Goal: Task Accomplishment & Management: Use online tool/utility

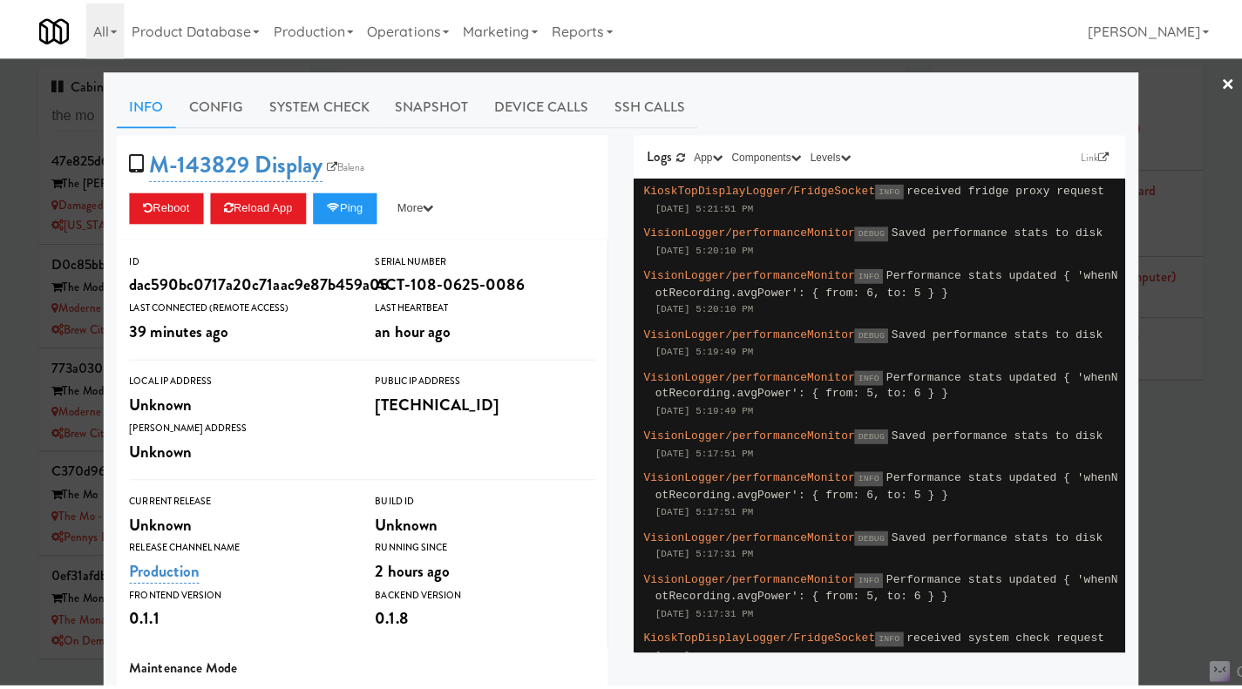
scroll to position [105, 0]
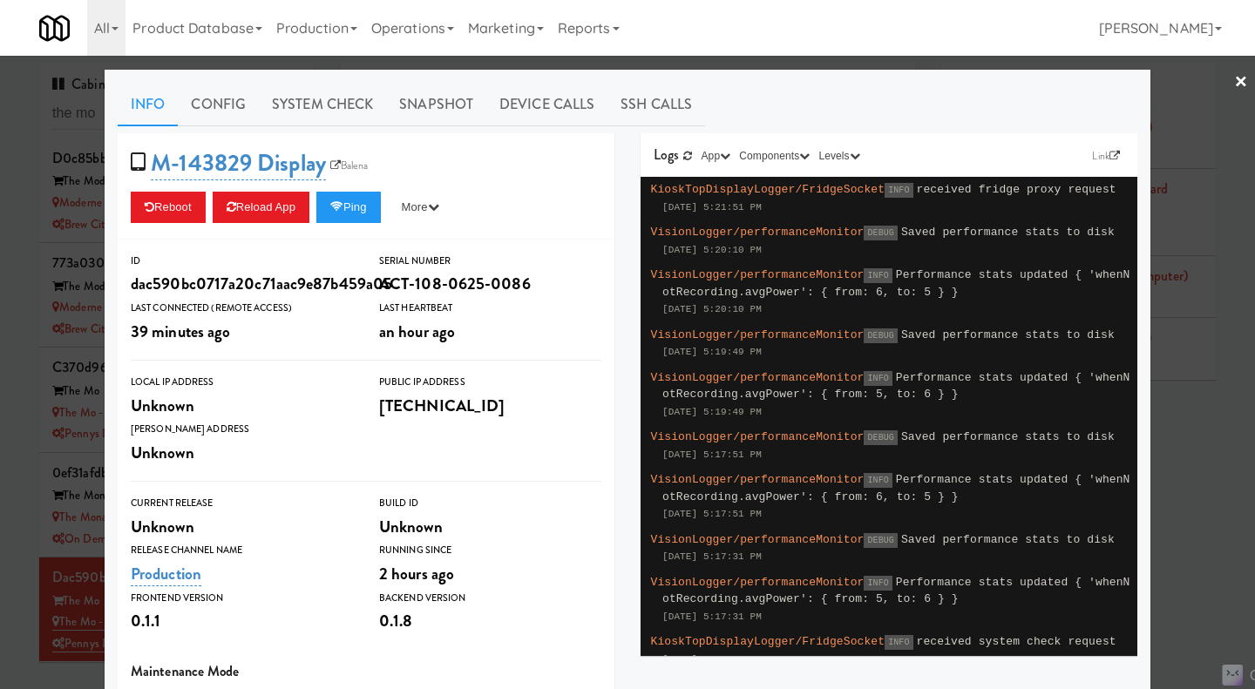
click at [16, 208] on div at bounding box center [627, 344] width 1255 height 689
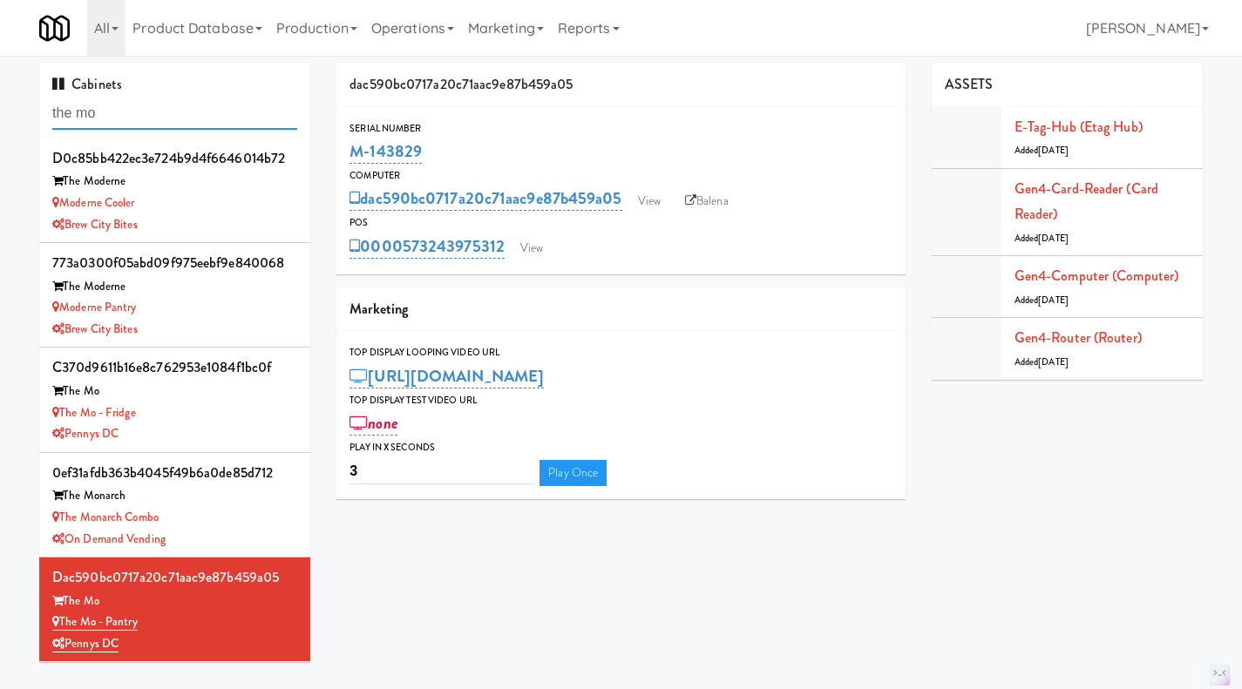
click at [142, 112] on input "the mo" at bounding box center [174, 114] width 245 height 32
click at [219, 416] on div "The Mo - Fridge" at bounding box center [174, 414] width 245 height 22
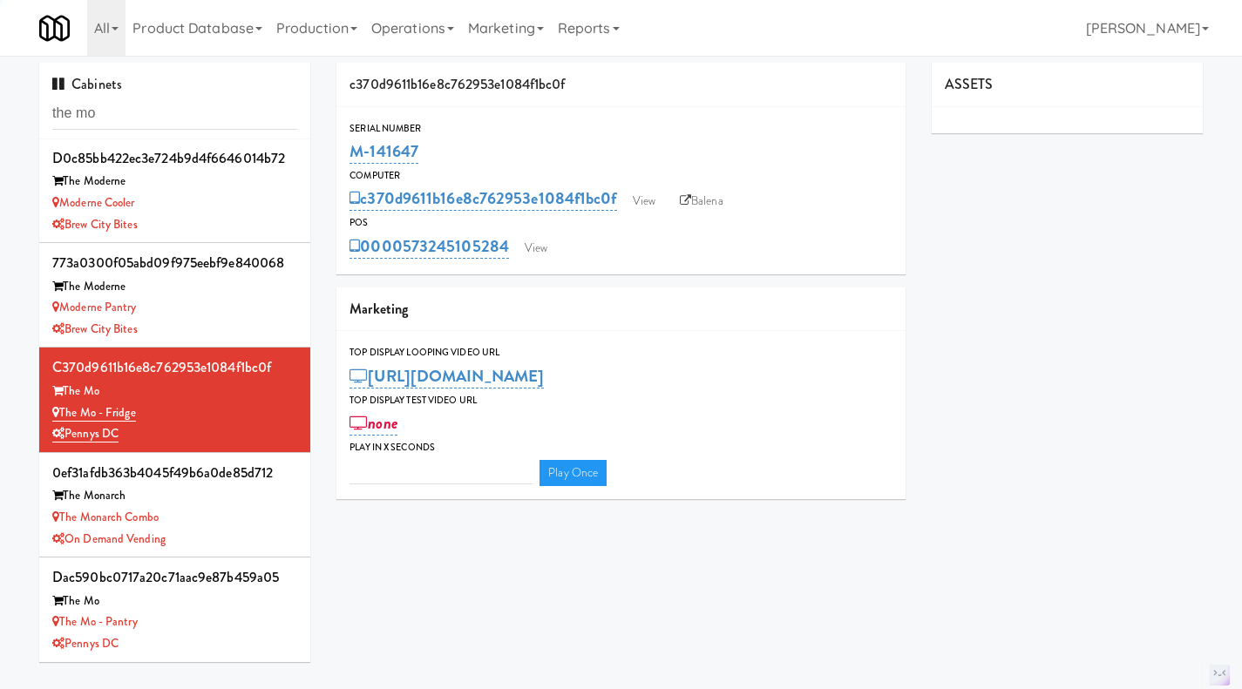
type input "3"
drag, startPoint x: 471, startPoint y: 151, endPoint x: 347, endPoint y: 158, distance: 123.9
click at [347, 158] on div "Serial Number M-141647" at bounding box center [620, 143] width 569 height 47
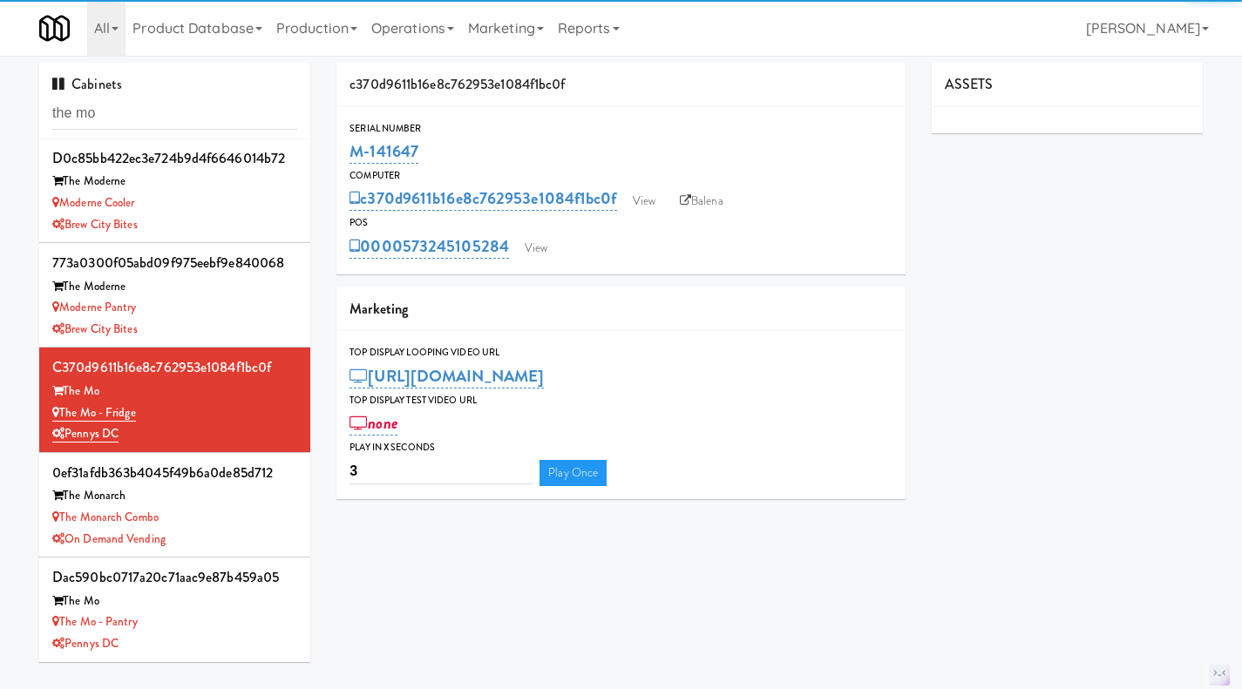
copy link "M-141647"
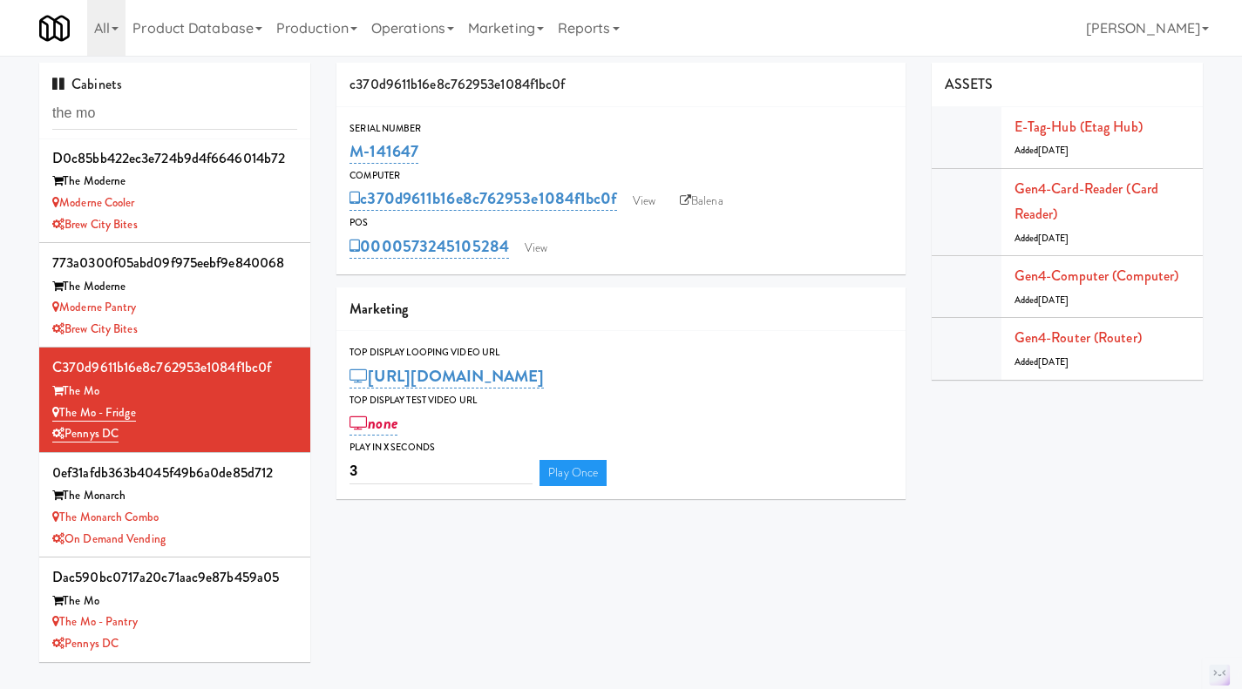
click at [444, 138] on div "M-141647" at bounding box center [620, 152] width 543 height 30
click at [443, 148] on div "M-141647" at bounding box center [620, 152] width 543 height 30
drag, startPoint x: 437, startPoint y: 151, endPoint x: 349, endPoint y: 149, distance: 88.0
click at [349, 149] on div "Serial Number M-141647" at bounding box center [620, 143] width 569 height 47
copy link "M-141647"
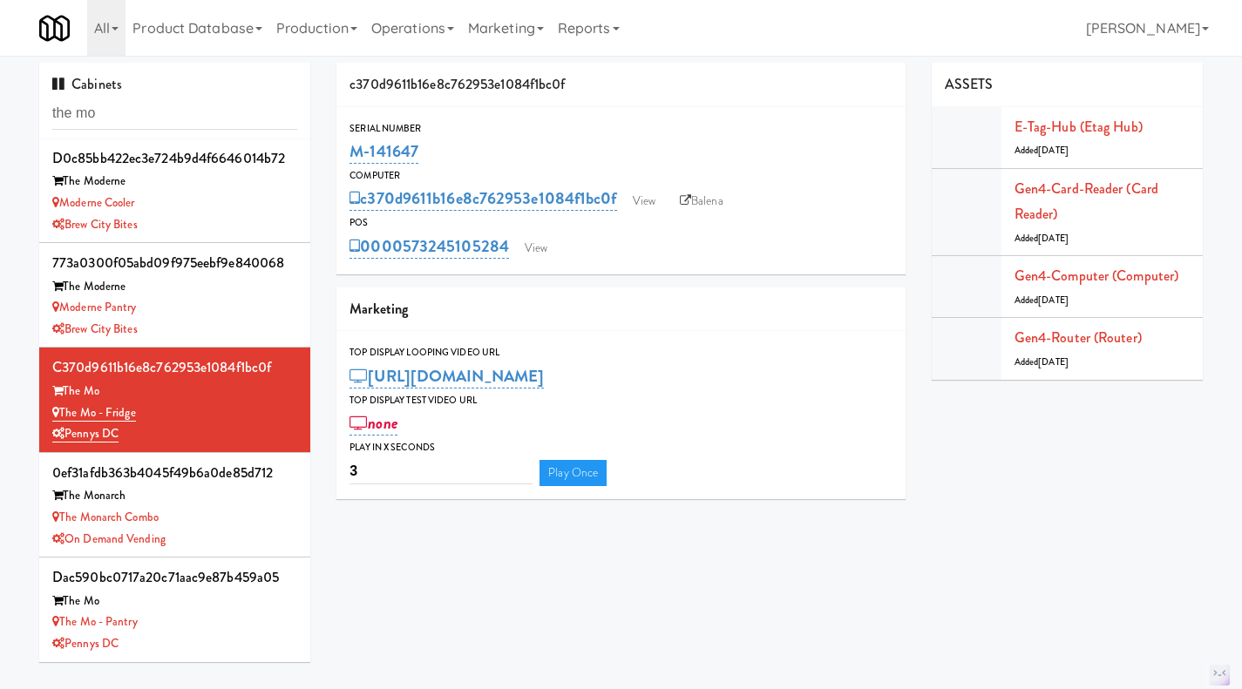
click at [220, 624] on div "The Mo - Pantry" at bounding box center [174, 623] width 245 height 22
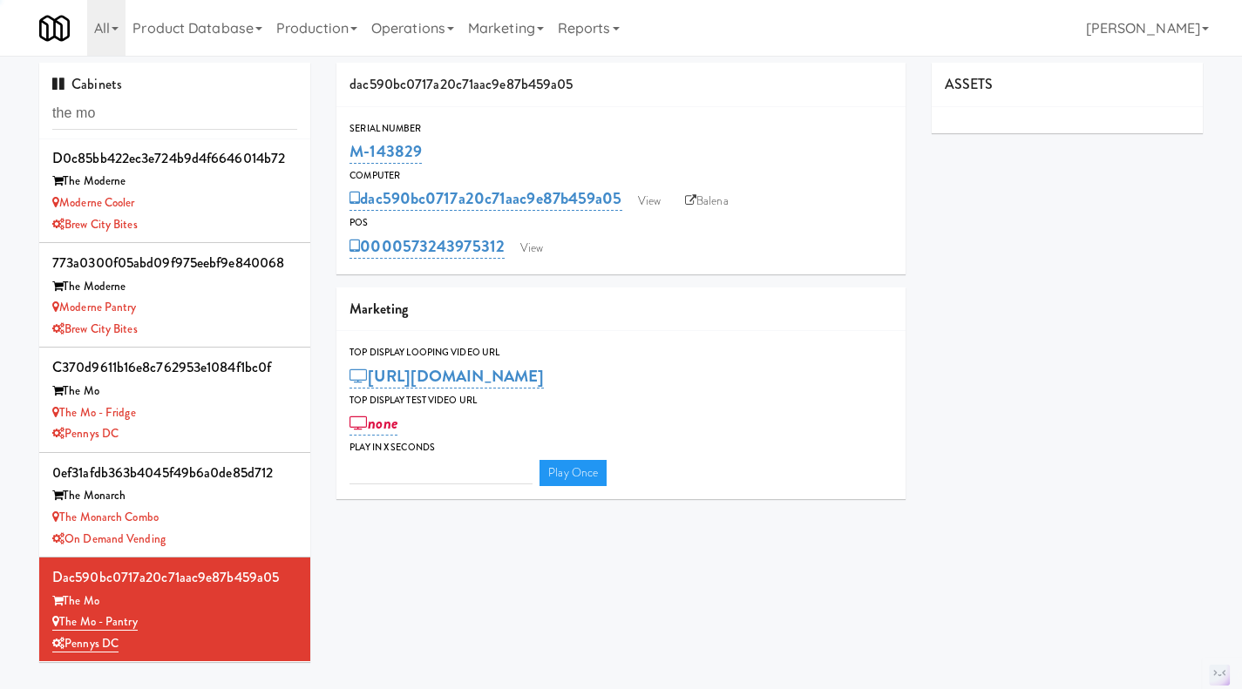
type input "3"
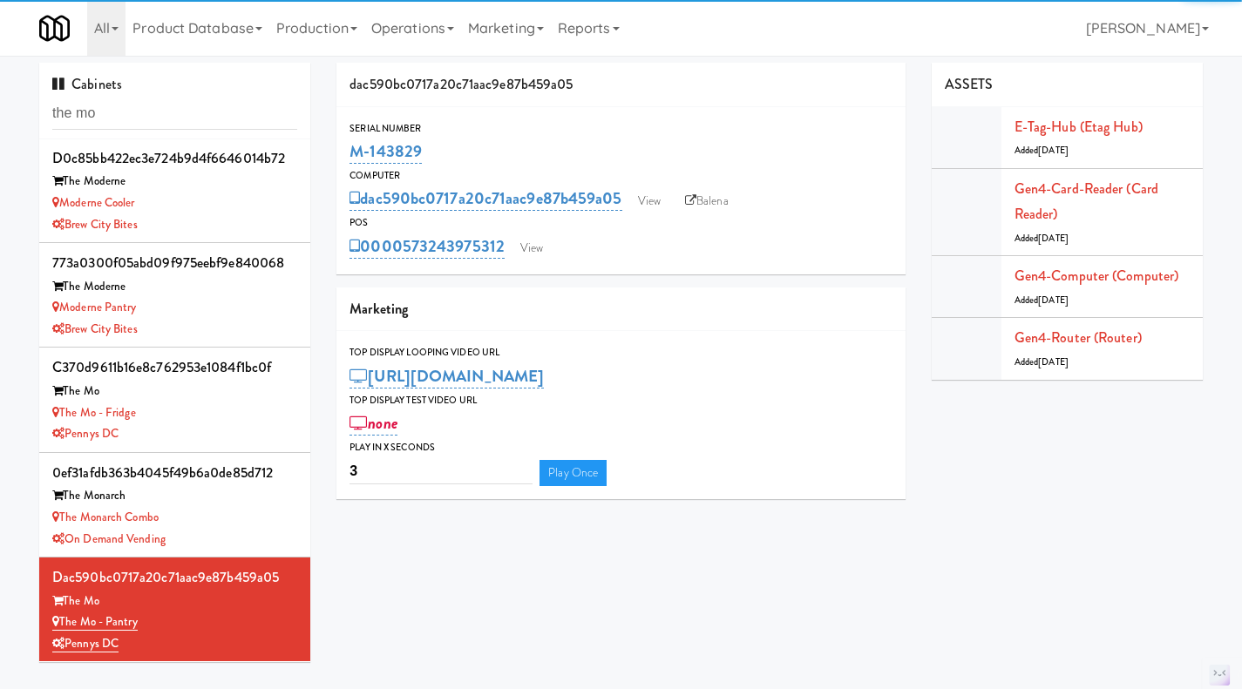
drag, startPoint x: 358, startPoint y: 152, endPoint x: 328, endPoint y: 152, distance: 29.6
click at [328, 152] on div "dac590bc0717a20c71aac9e87b459a05 Serial Number M-143829 Computer dac590bc0717a2…" at bounding box center [620, 288] width 595 height 450
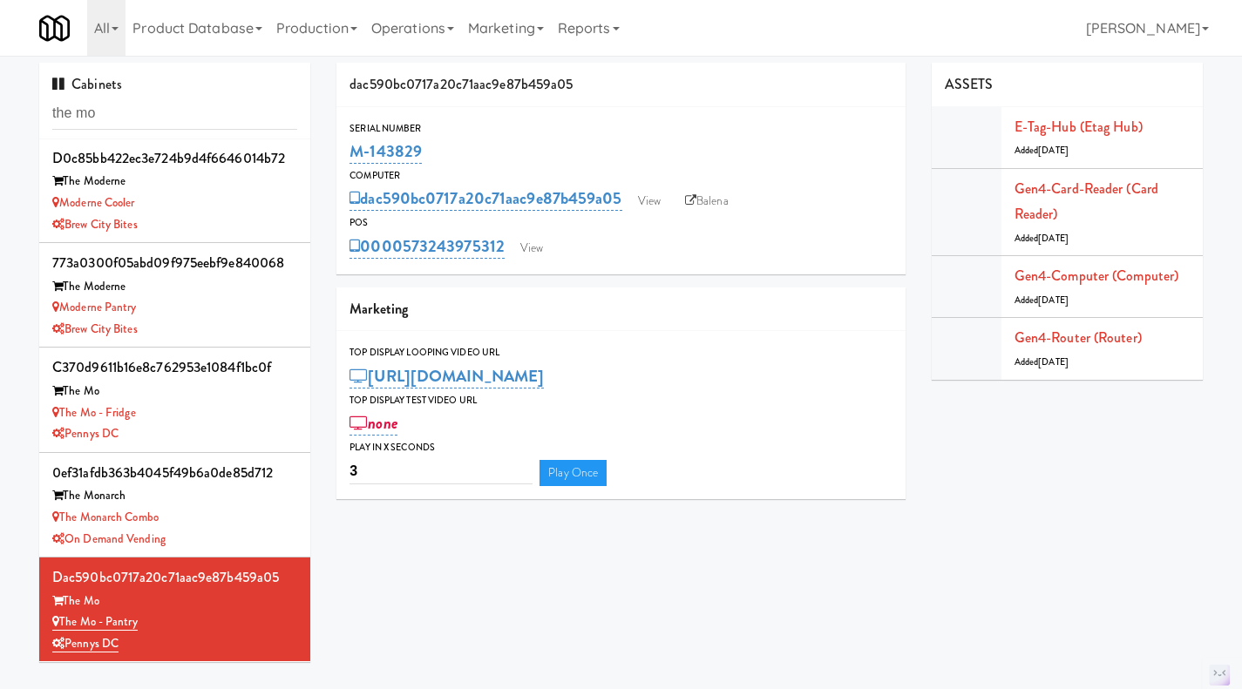
copy link "M-143829"
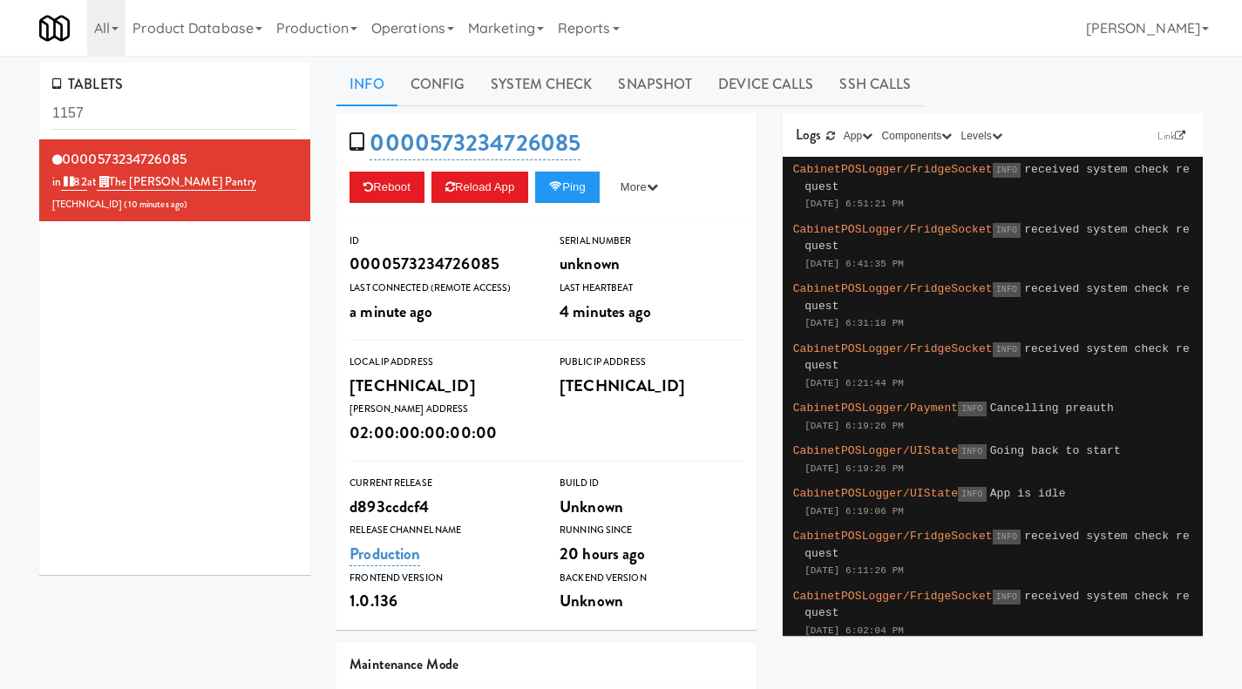
click at [443, 30] on link "Operations" at bounding box center [412, 28] width 97 height 56
